Goal: Transaction & Acquisition: Subscribe to service/newsletter

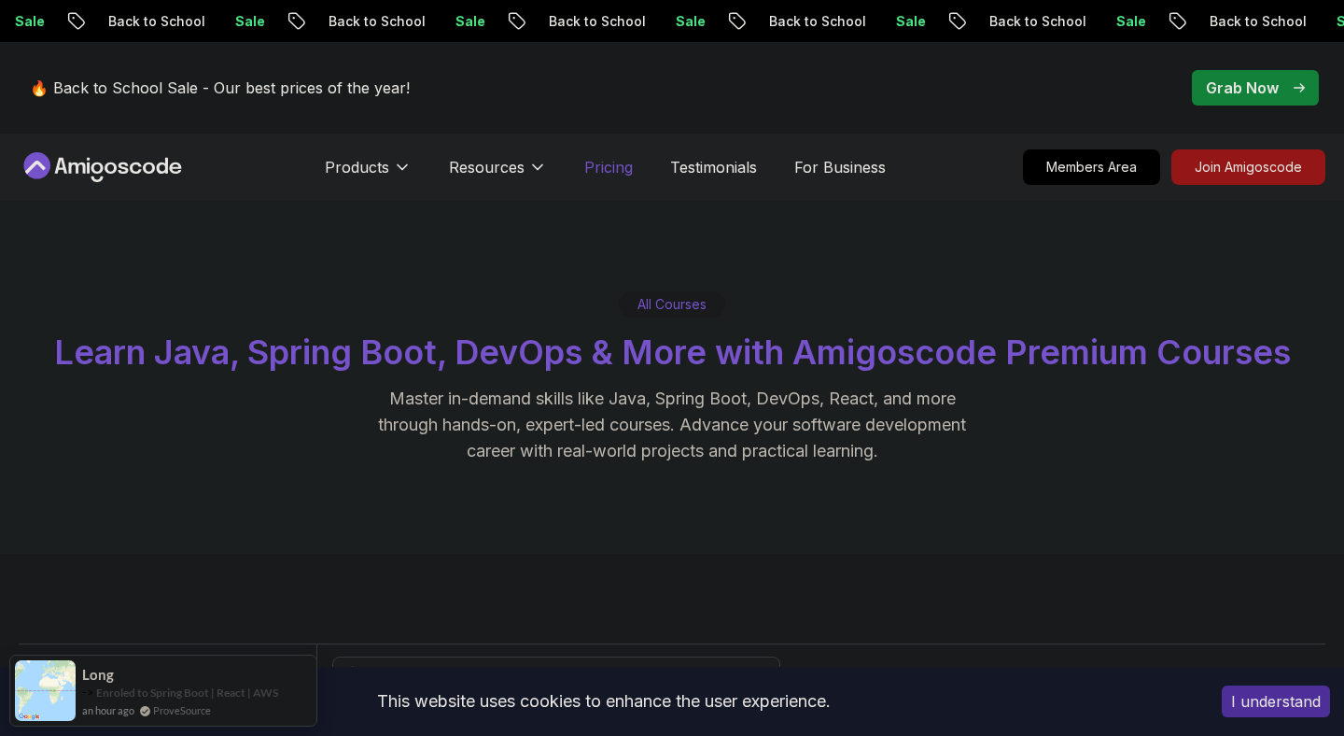
click at [614, 169] on p "Pricing" at bounding box center [608, 167] width 49 height 22
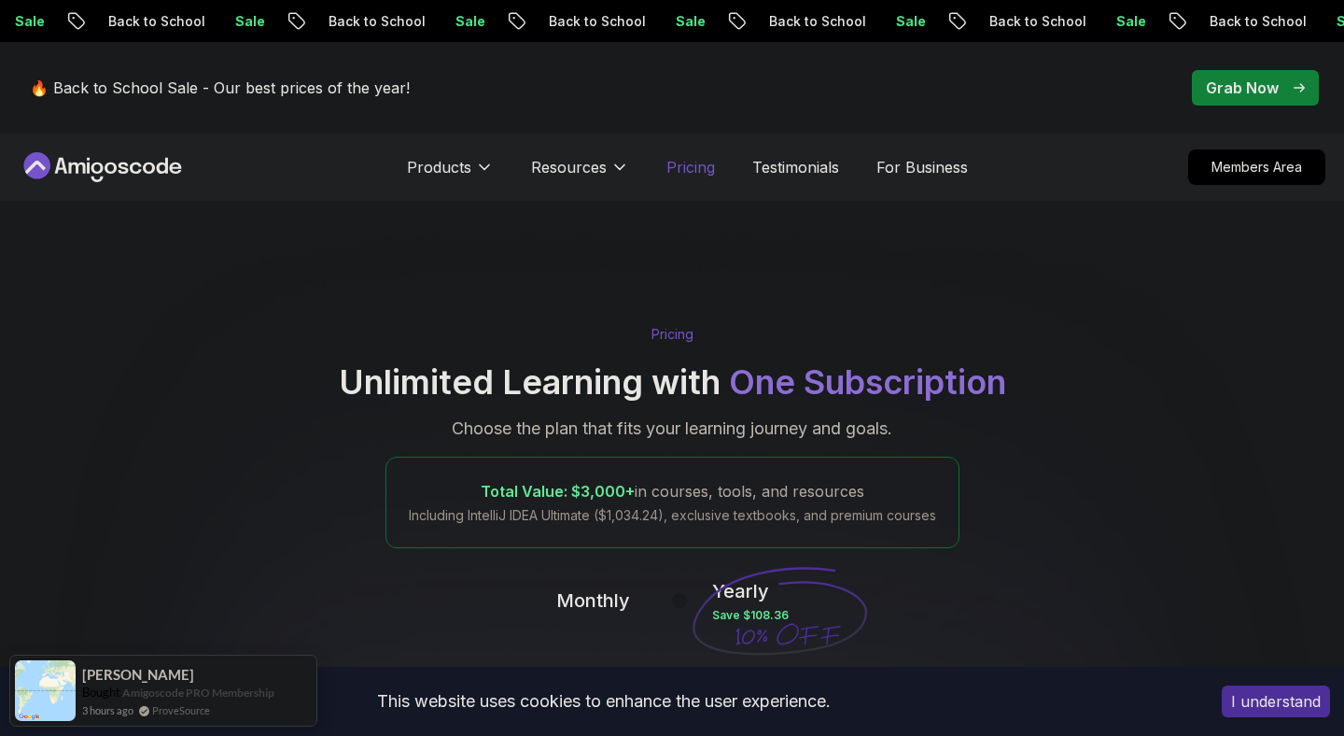
click at [696, 161] on p "Pricing" at bounding box center [691, 167] width 49 height 22
click at [708, 168] on p "Pricing" at bounding box center [691, 167] width 49 height 22
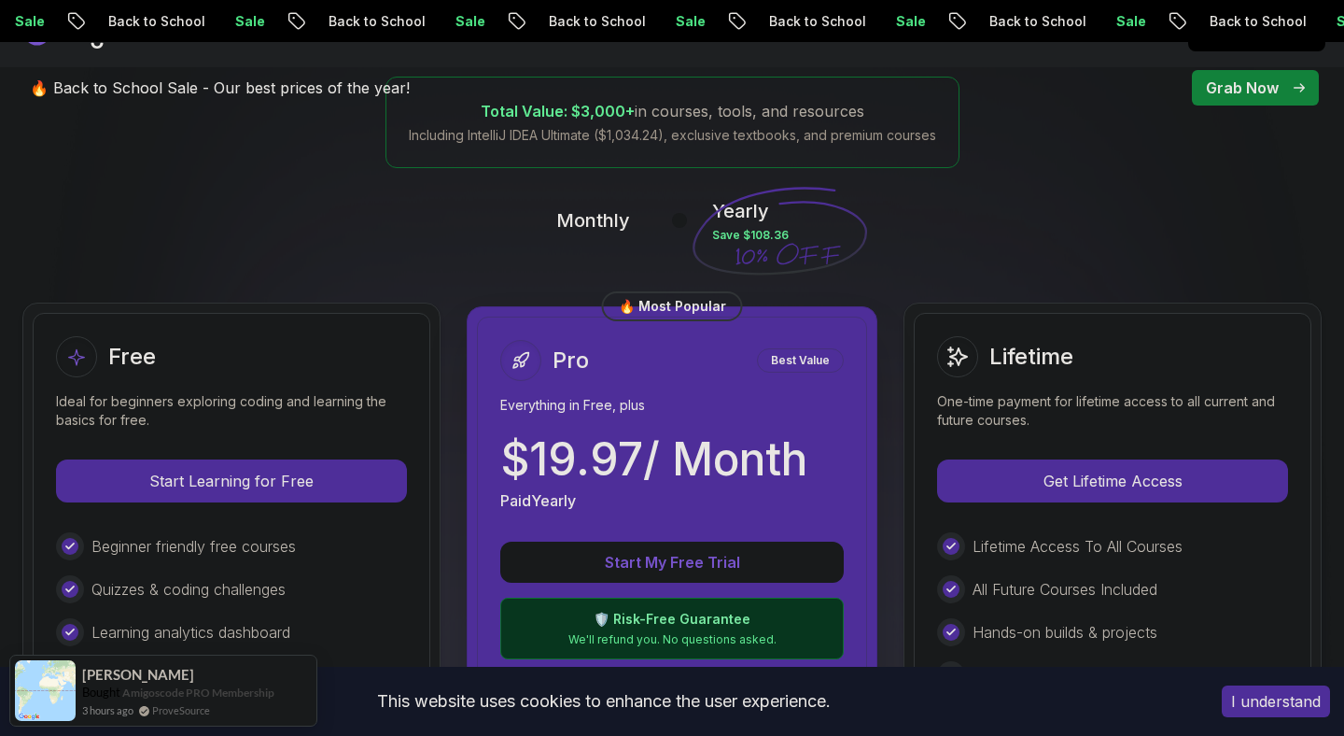
scroll to position [546, 0]
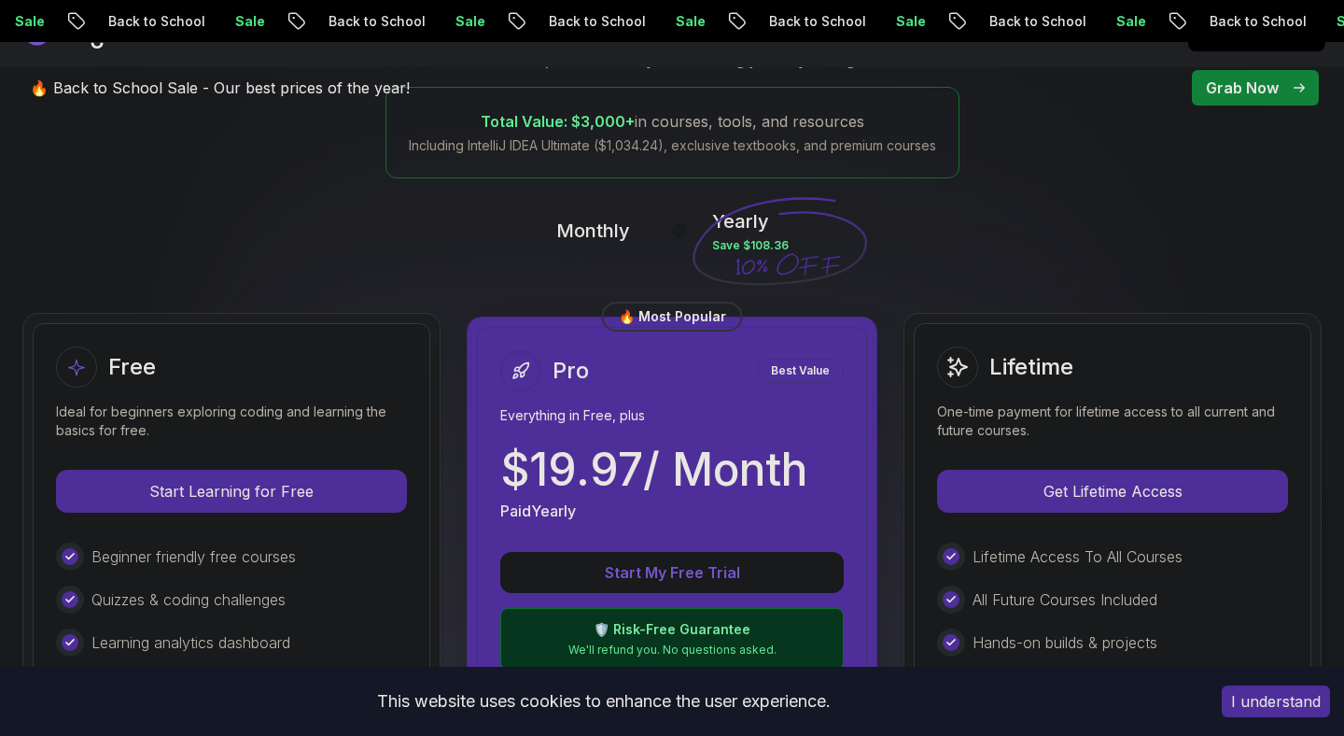
scroll to position [353, 0]
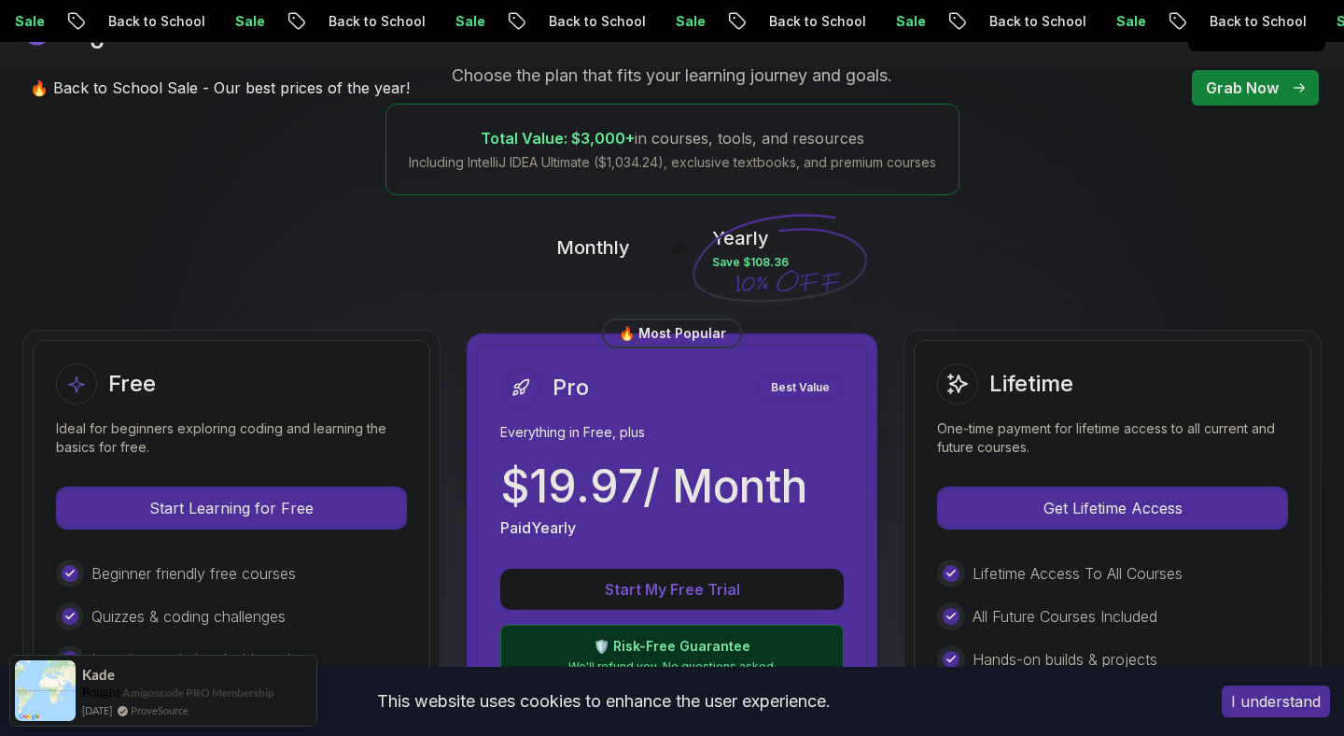
click at [589, 247] on p "Monthly" at bounding box center [593, 247] width 74 height 26
click at [682, 248] on div at bounding box center [680, 248] width 16 height 16
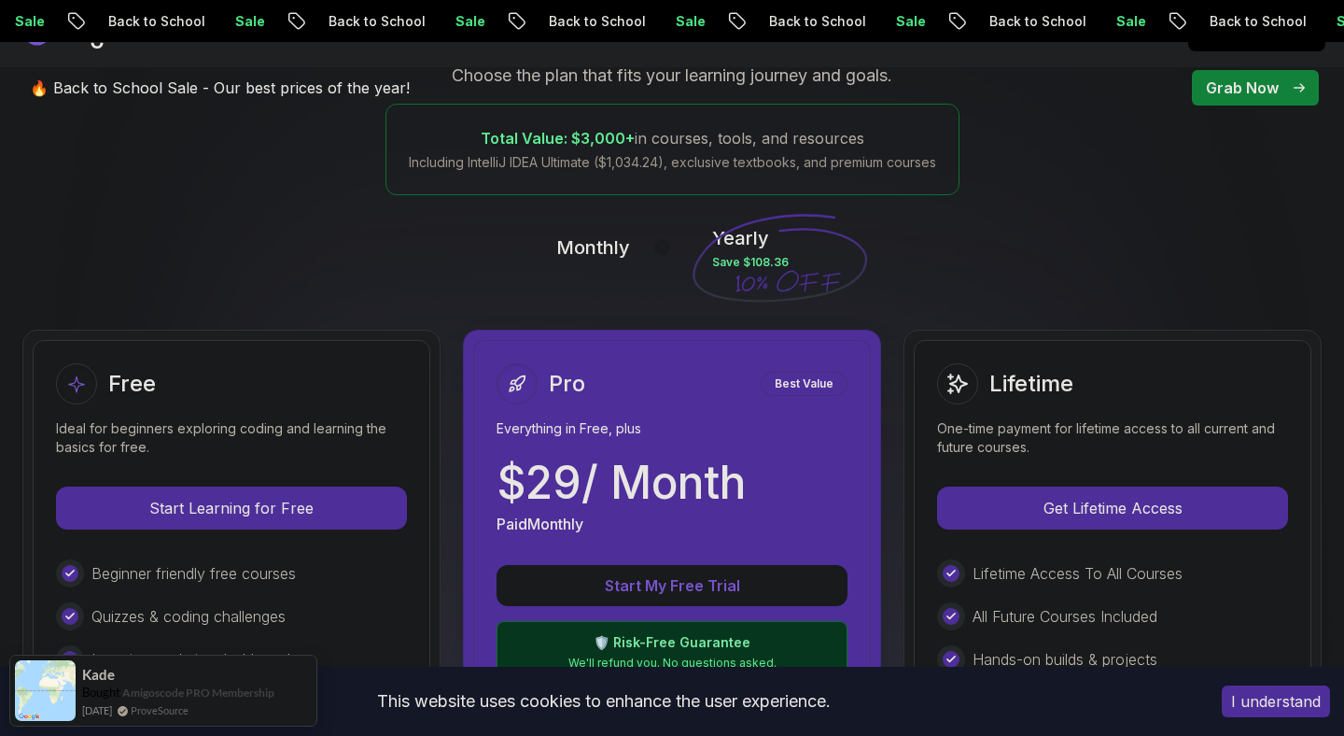
click at [679, 249] on button at bounding box center [671, 246] width 39 height 21
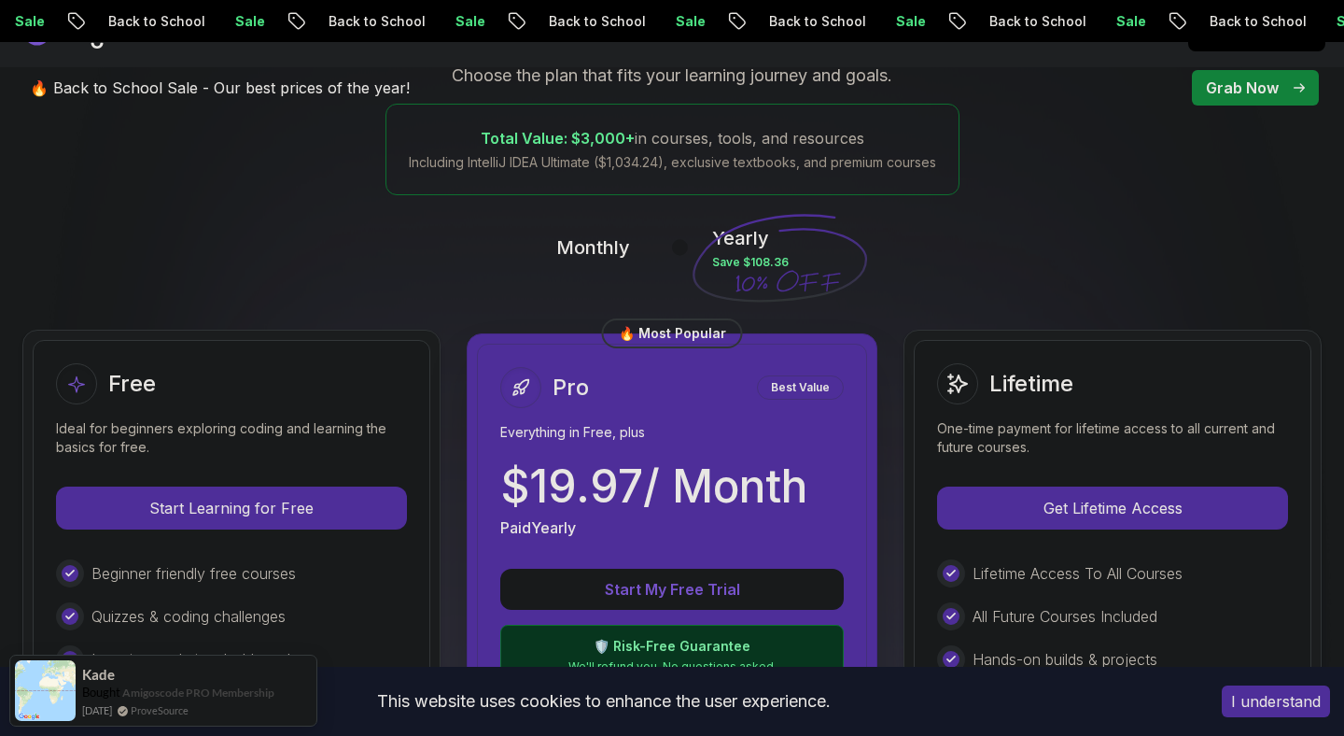
click at [679, 249] on div at bounding box center [680, 248] width 16 height 16
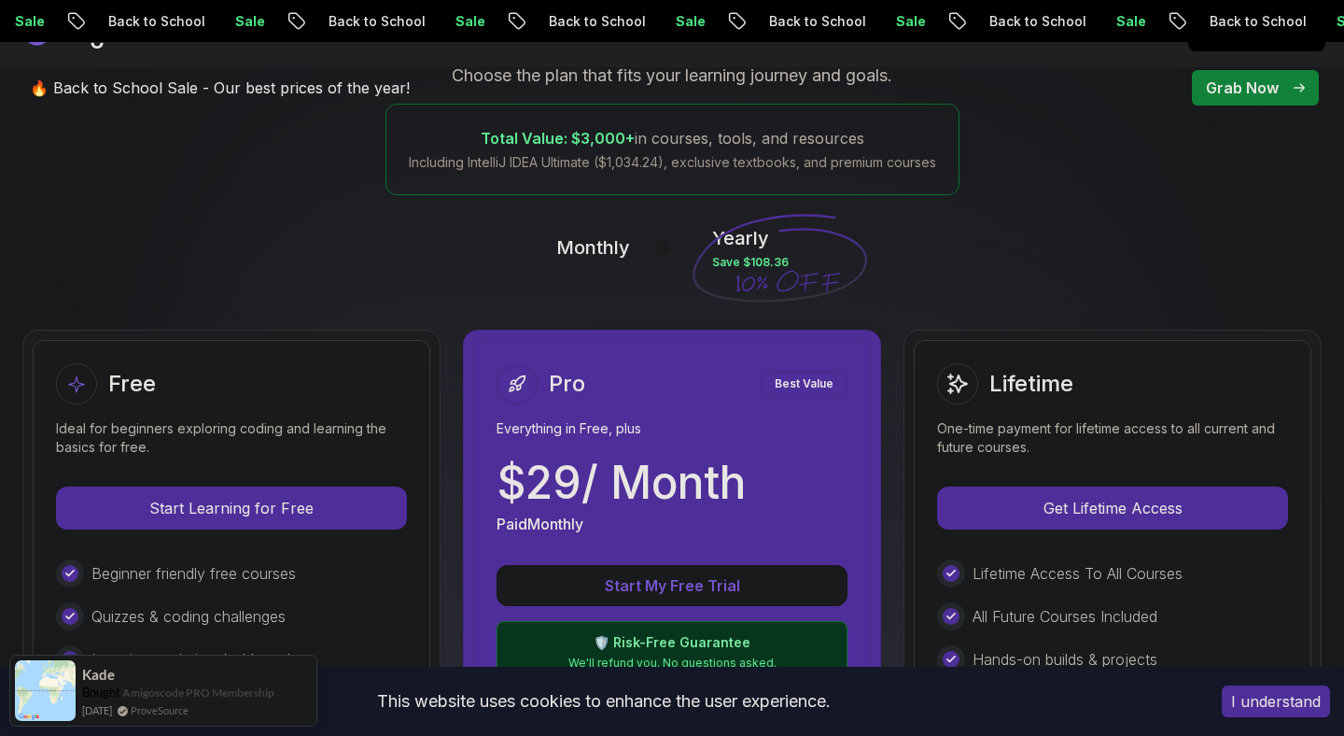
click at [679, 249] on button at bounding box center [671, 246] width 39 height 21
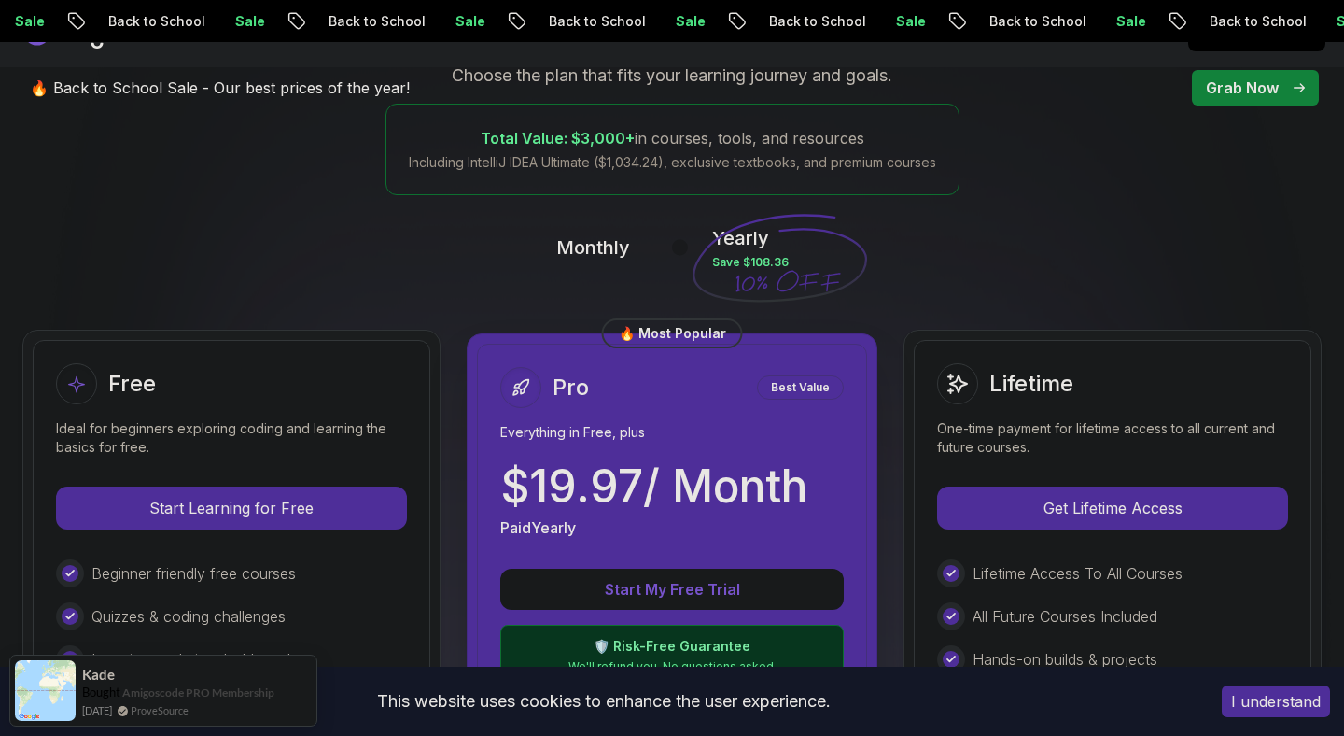
click at [668, 249] on button at bounding box center [671, 246] width 39 height 21
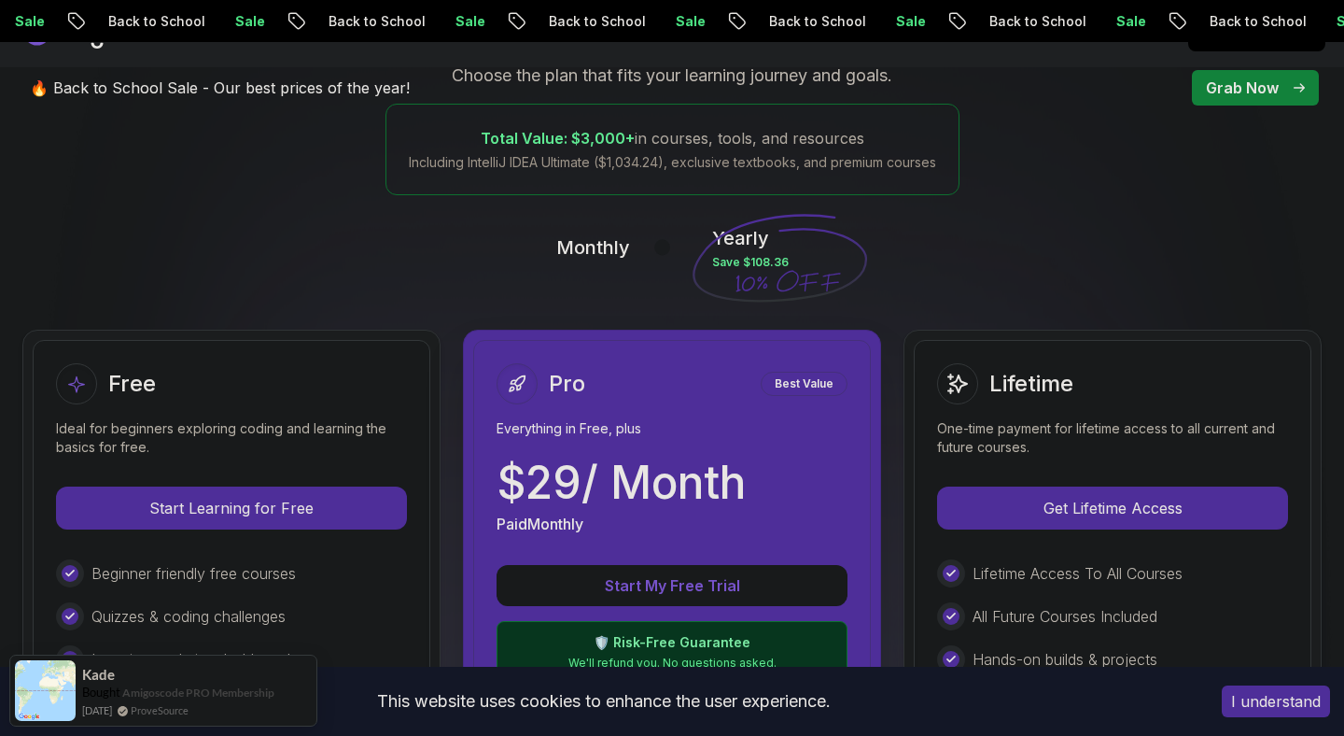
click at [668, 249] on div at bounding box center [662, 248] width 16 height 16
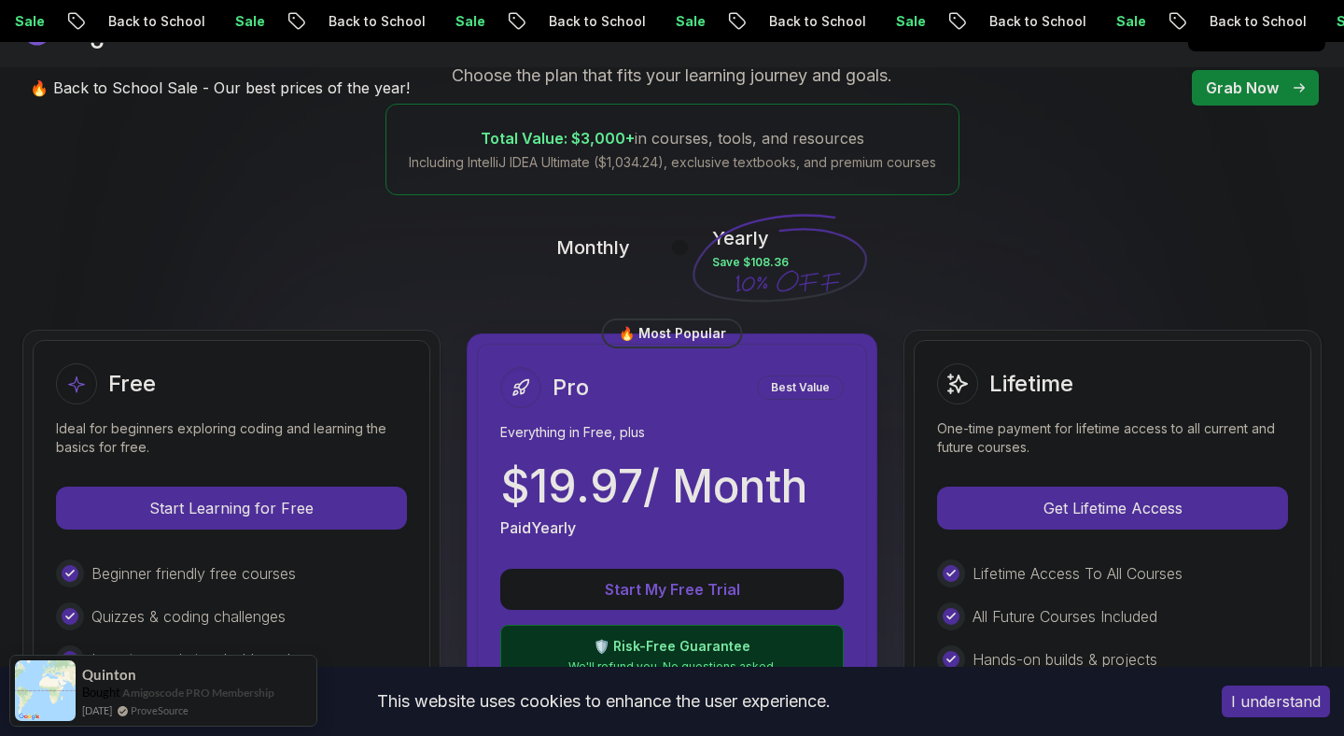
click at [668, 249] on button at bounding box center [671, 246] width 39 height 21
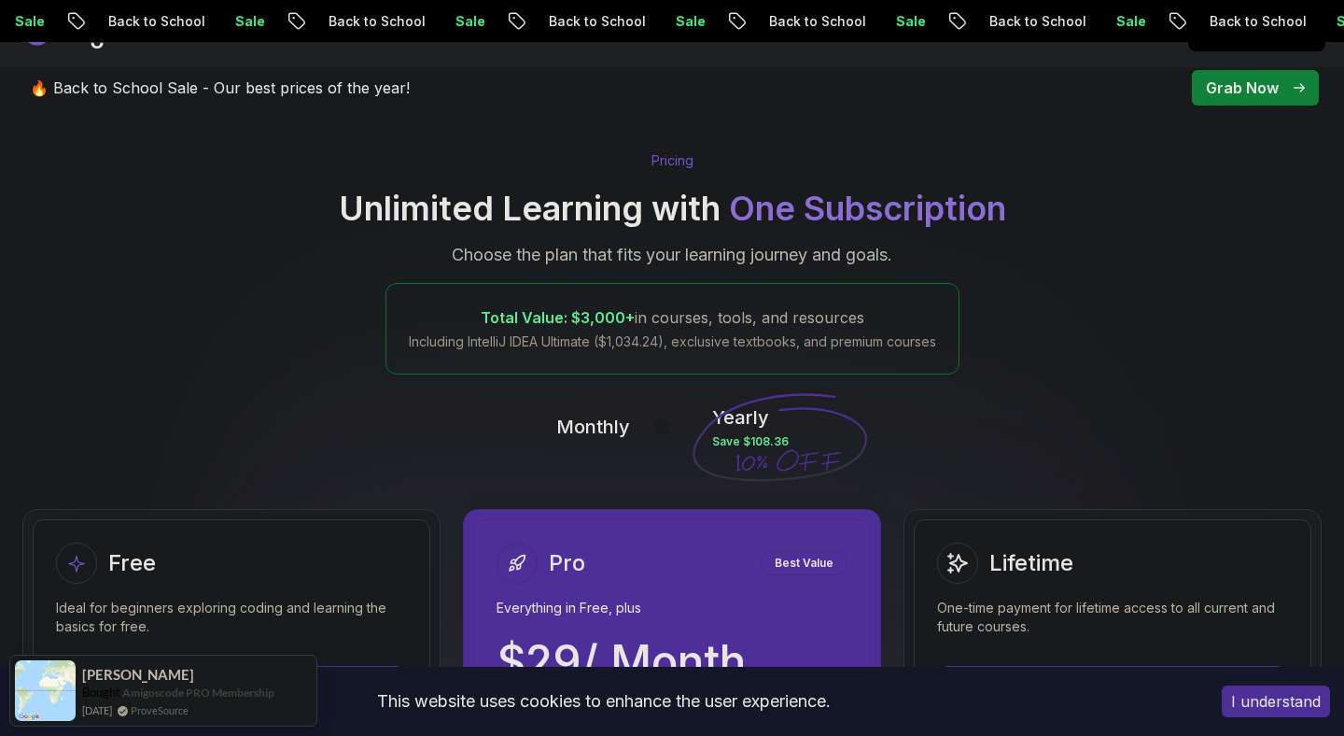
scroll to position [0, 0]
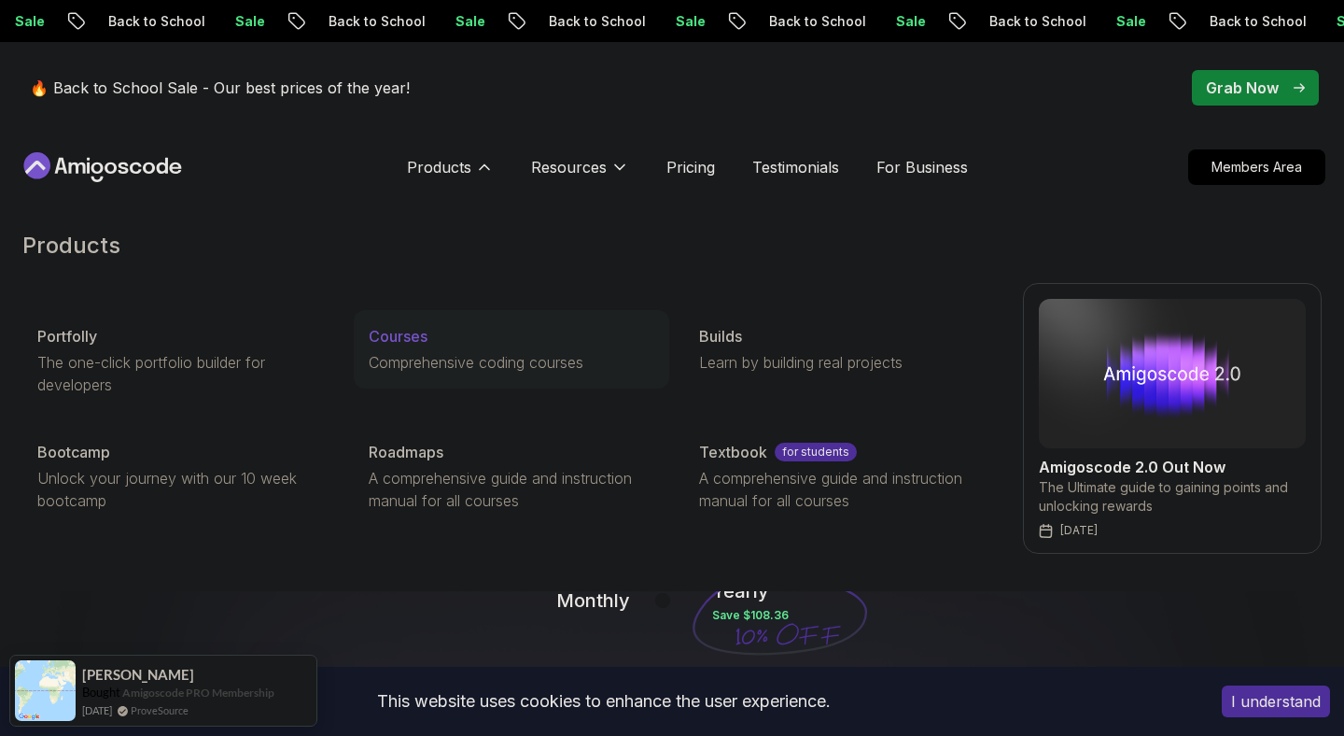
click at [407, 339] on p "Courses" at bounding box center [398, 336] width 59 height 22
